Goal: Task Accomplishment & Management: Complete application form

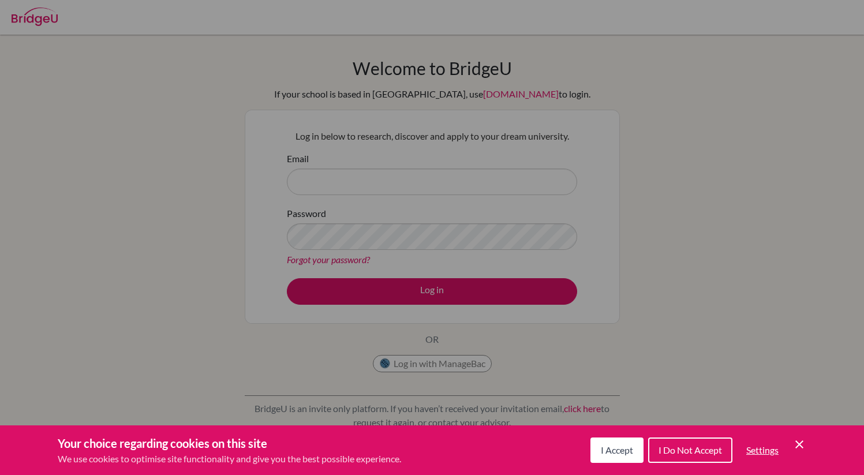
click at [800, 441] on icon "Cookie Control Close Icon" at bounding box center [799, 444] width 14 height 14
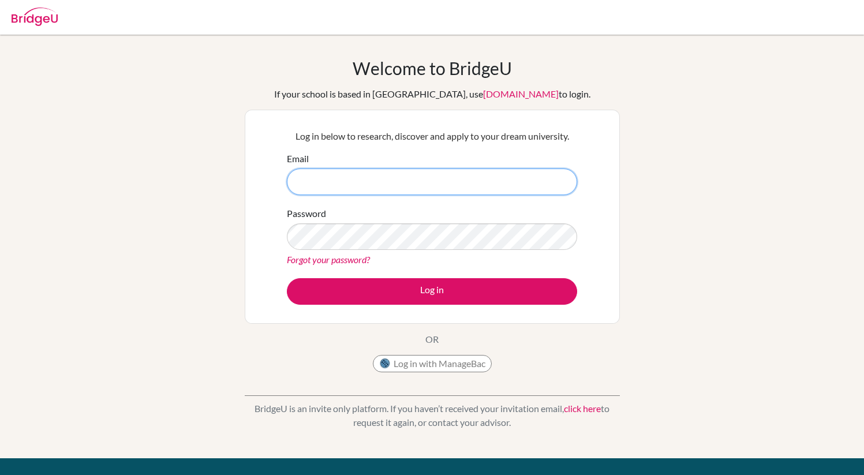
click at [492, 175] on input "Email" at bounding box center [432, 182] width 290 height 27
type input "e"
type input "minhld.st@thschool.edu.vn"
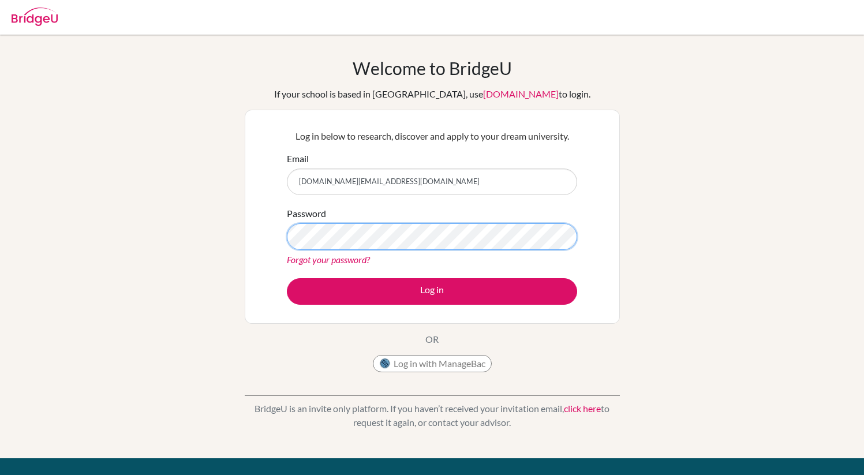
click at [287, 278] on button "Log in" at bounding box center [432, 291] width 290 height 27
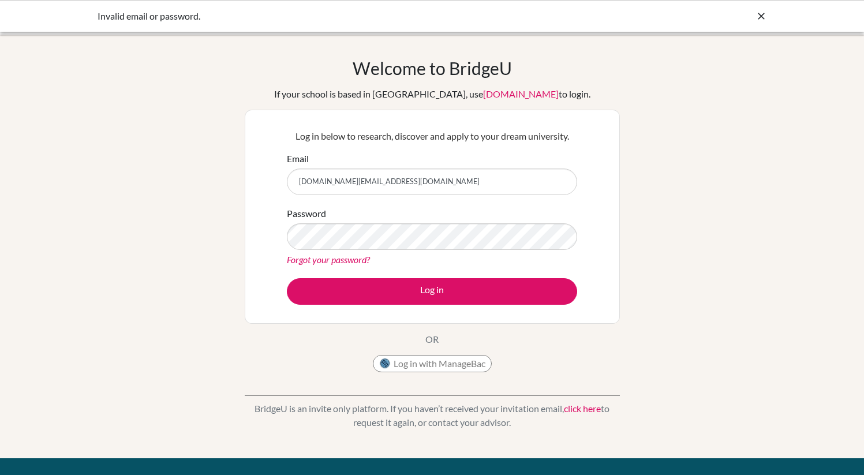
click at [762, 14] on icon at bounding box center [761, 16] width 12 height 12
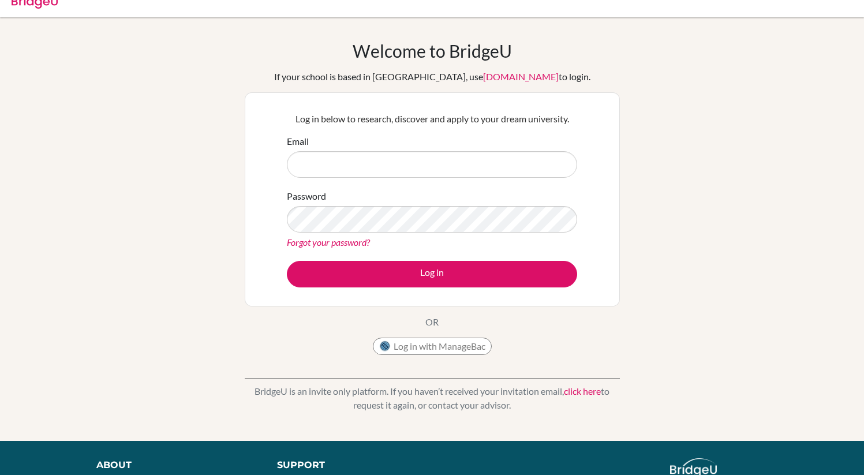
scroll to position [24, 0]
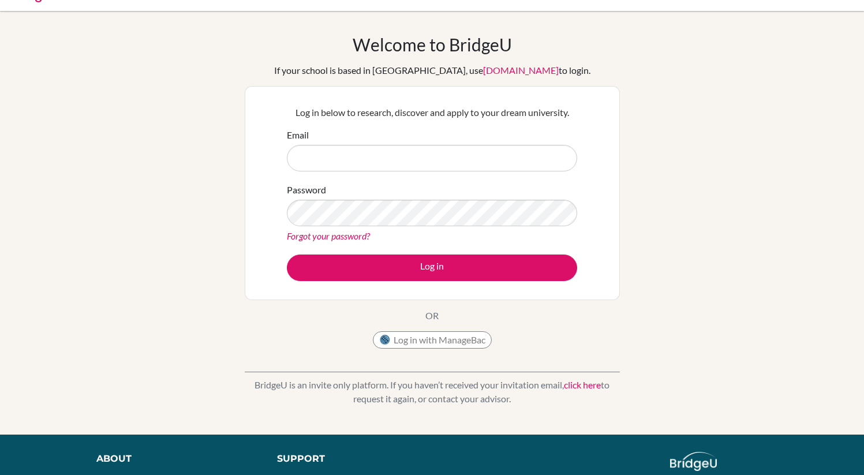
click at [483, 72] on link "[DOMAIN_NAME]" at bounding box center [521, 70] width 76 height 11
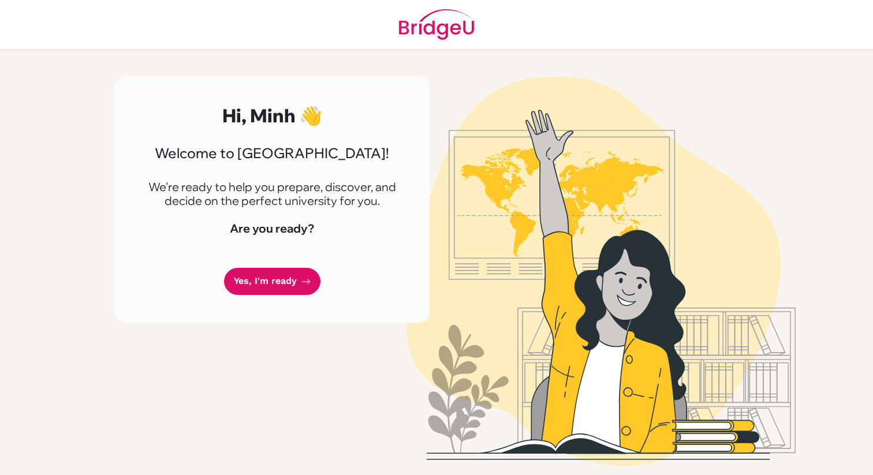
click at [302, 289] on link "Yes, I'm ready" at bounding box center [272, 281] width 96 height 27
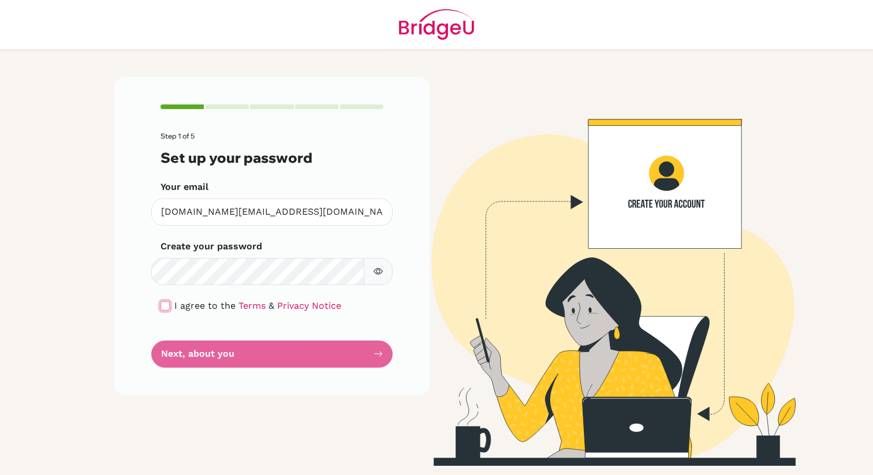
click at [166, 309] on input "checkbox" at bounding box center [164, 305] width 9 height 9
checkbox input "true"
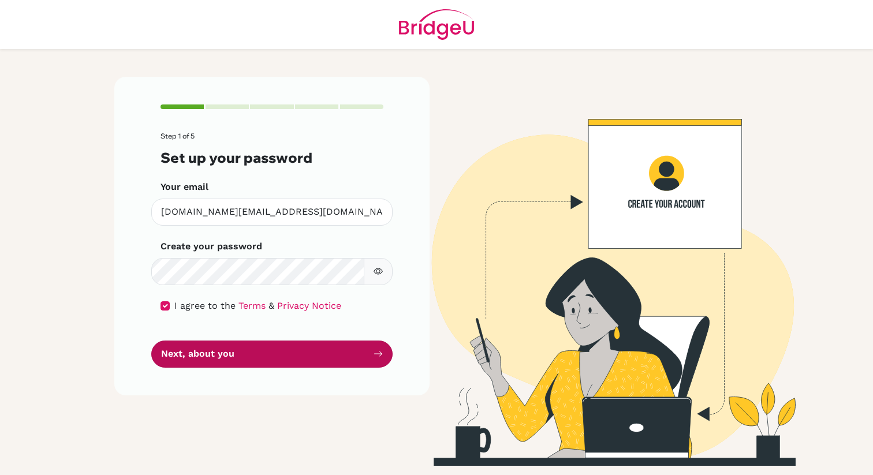
click at [191, 350] on button "Next, about you" at bounding box center [271, 353] width 241 height 27
